Goal: Find specific page/section

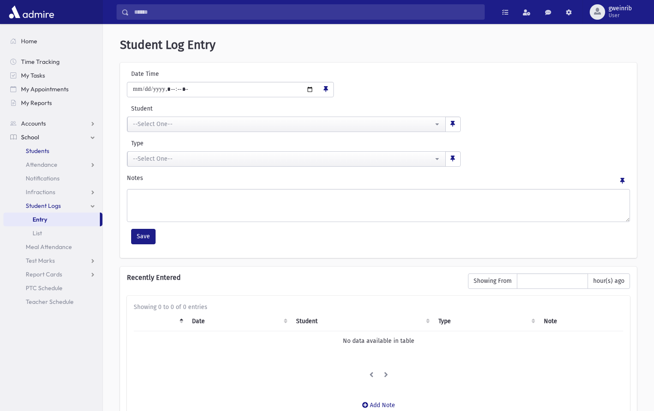
click at [48, 152] on span "Students" at bounding box center [38, 151] width 24 height 8
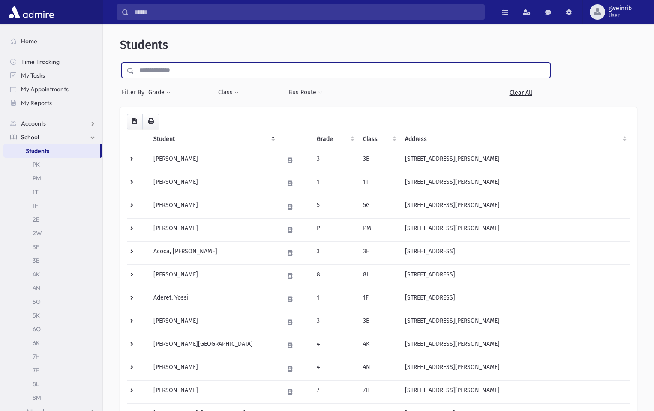
click at [184, 72] on input "text" at bounding box center [341, 70] width 415 height 15
type input "******"
click at [120, 63] on input "submit" at bounding box center [132, 69] width 24 height 12
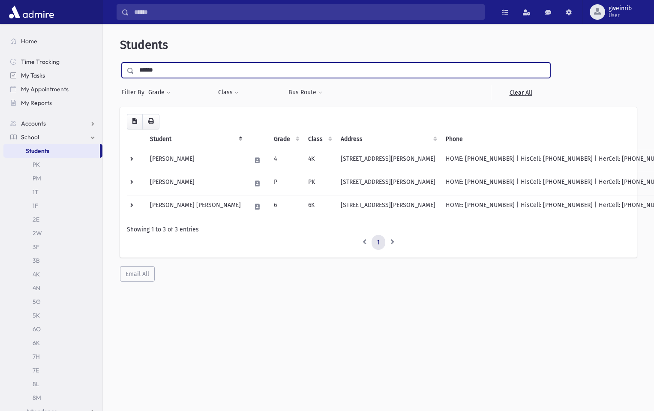
drag, startPoint x: 292, startPoint y: 72, endPoint x: 85, endPoint y: 80, distance: 206.6
click at [85, 80] on div "Search Results All Accounts" at bounding box center [327, 216] width 654 height 433
